Goal: Find specific page/section: Find specific page/section

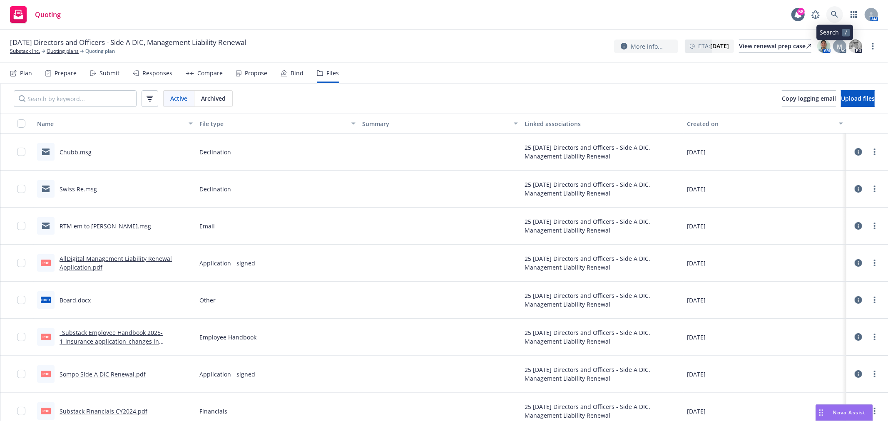
click at [838, 17] on icon at bounding box center [834, 14] width 7 height 7
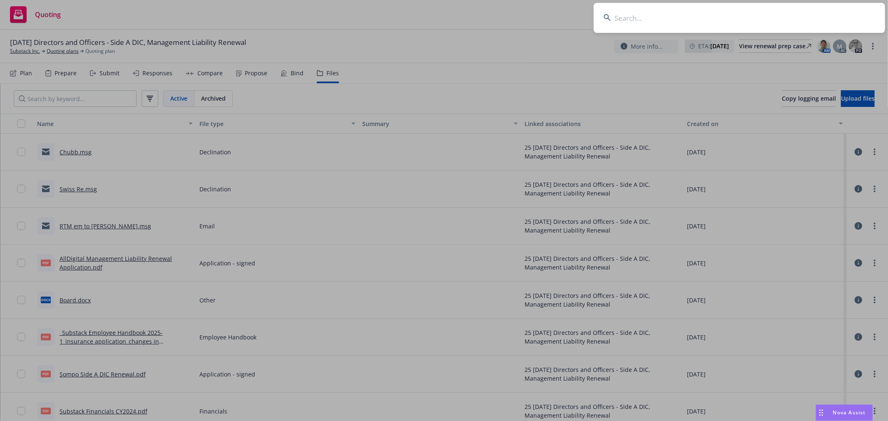
click at [643, 14] on input at bounding box center [740, 18] width 292 height 30
type input "e"
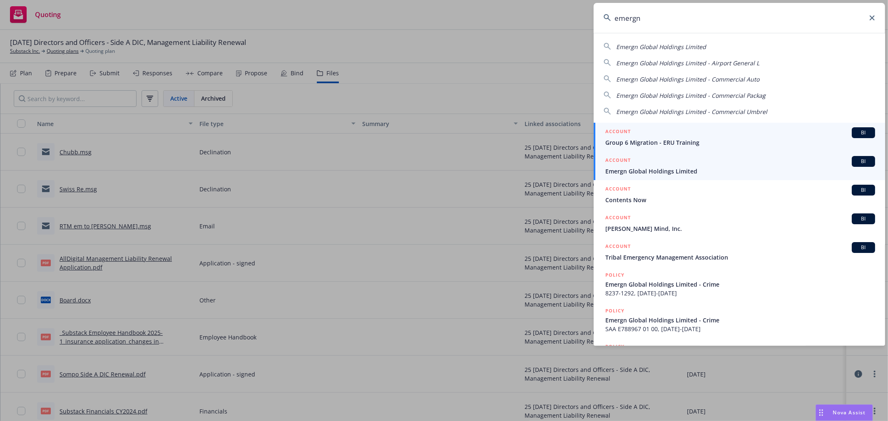
type input "emergn"
click at [715, 167] on div "ACCOUNT BI" at bounding box center [741, 161] width 270 height 11
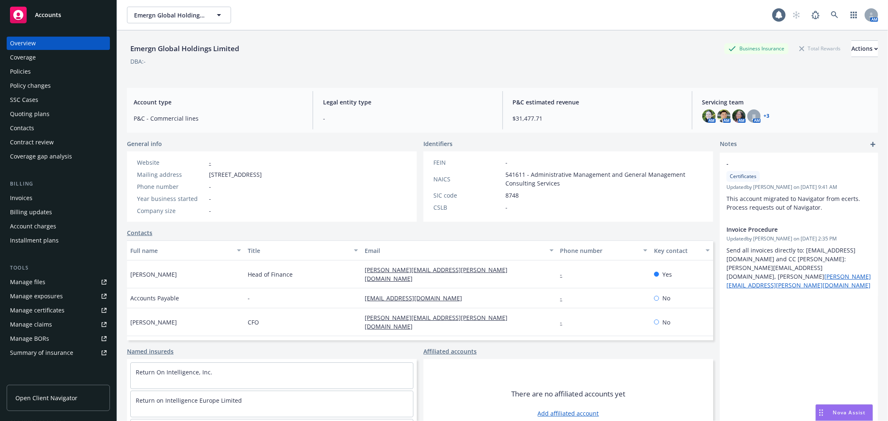
click at [38, 82] on div "Policy changes" at bounding box center [30, 85] width 41 height 13
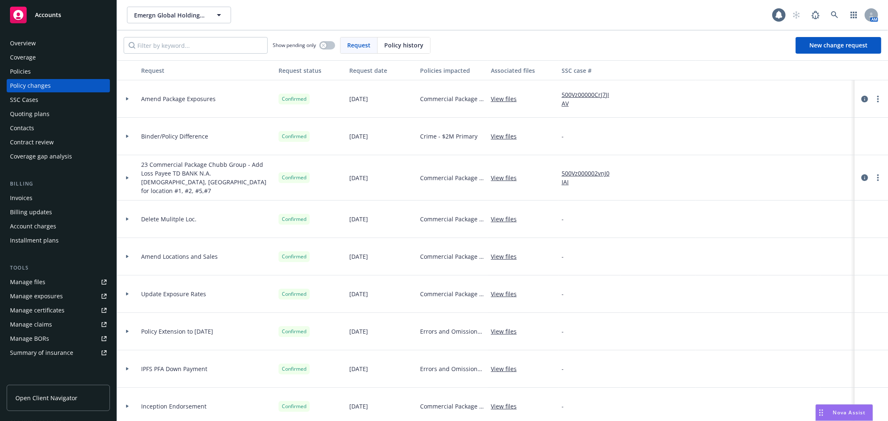
click at [36, 111] on div "Quoting plans" at bounding box center [30, 113] width 40 height 13
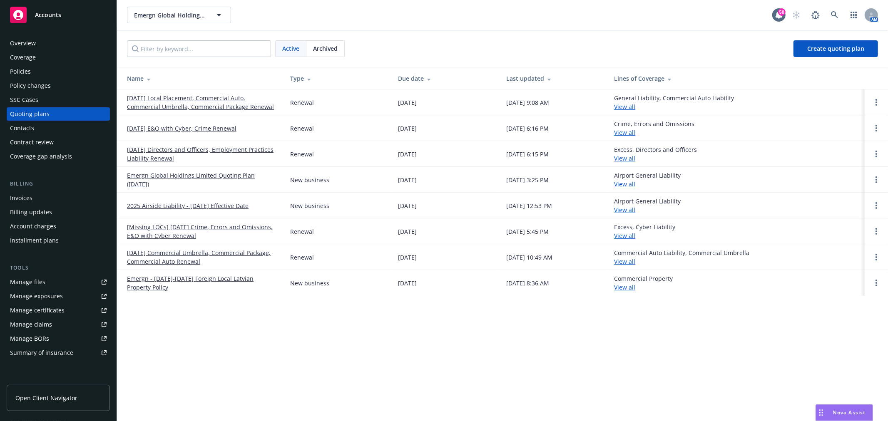
click at [326, 47] on span "Archived" at bounding box center [325, 48] width 25 height 9
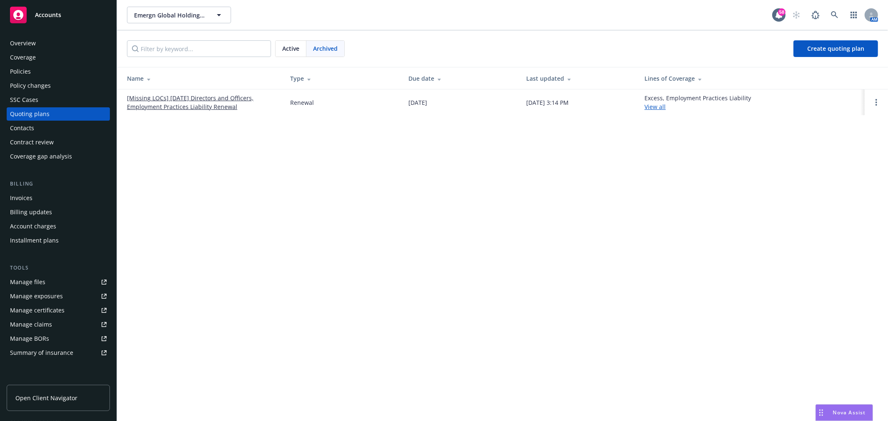
click at [201, 103] on link "[Missing LOCs] 09/17/24 Directors and Officers, Employment Practices Liability …" at bounding box center [202, 102] width 150 height 17
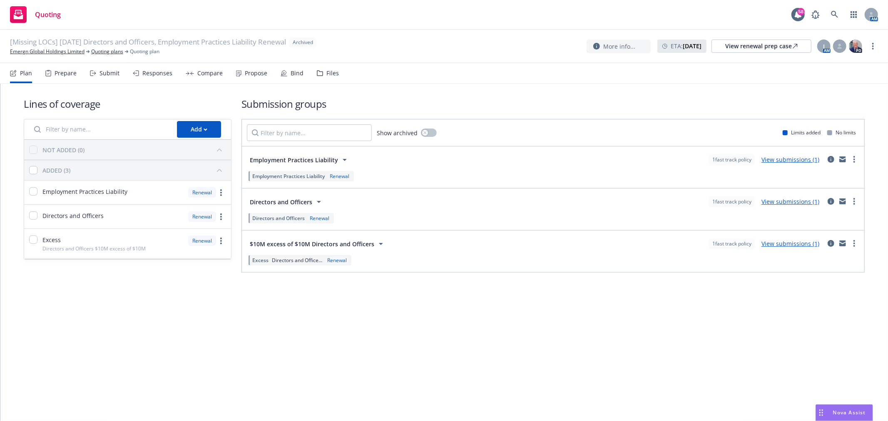
click at [334, 77] on div "Files" at bounding box center [328, 73] width 22 height 20
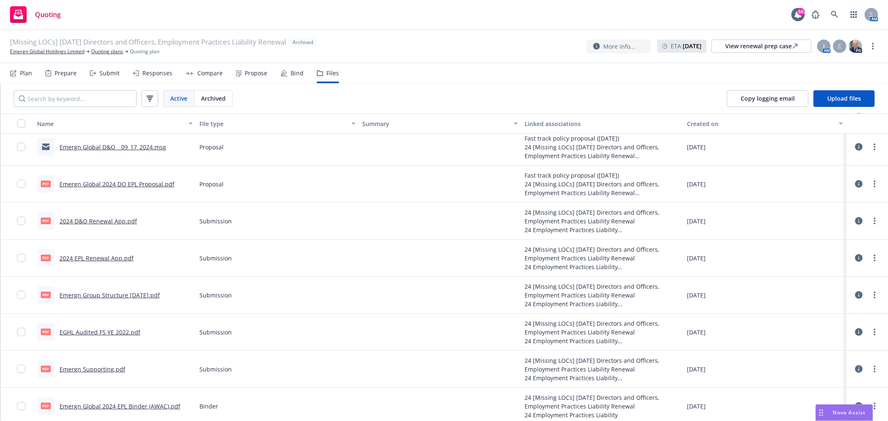
scroll to position [156, 0]
